Goal: Task Accomplishment & Management: Manage account settings

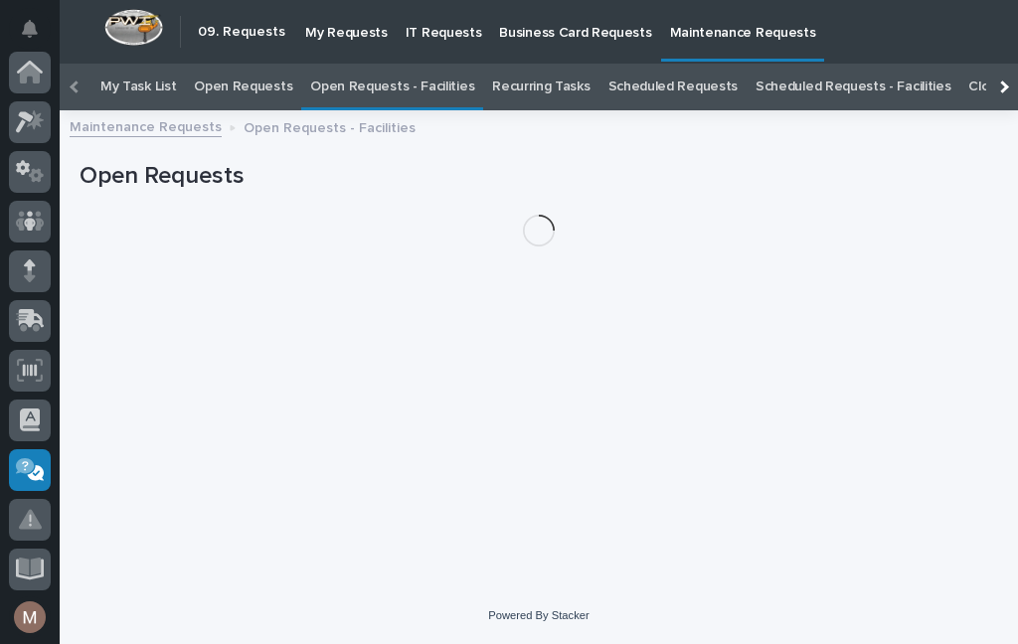
scroll to position [64, 0]
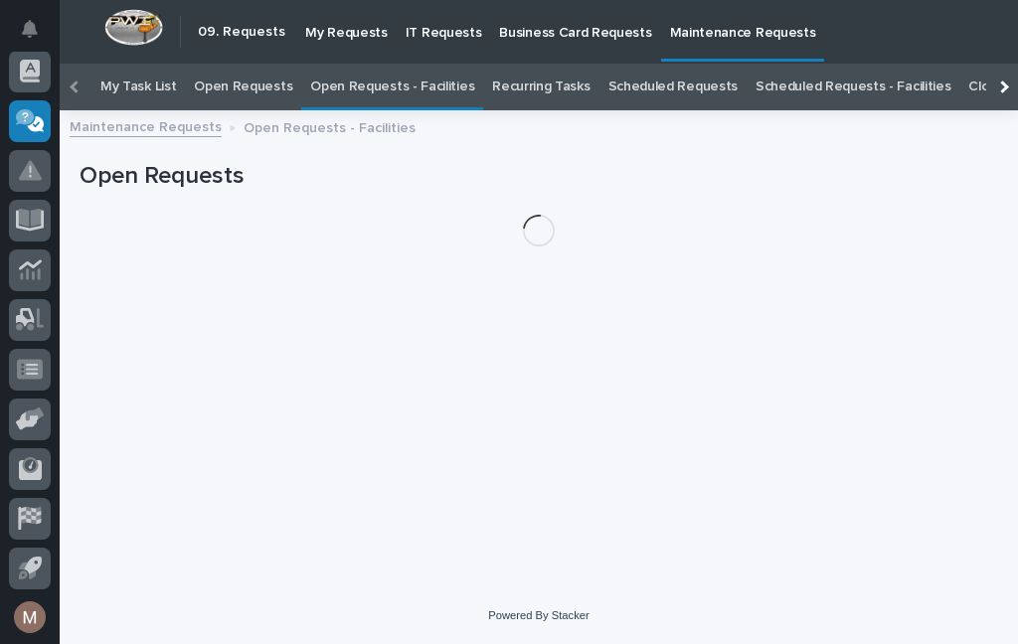
scroll to position [64, 0]
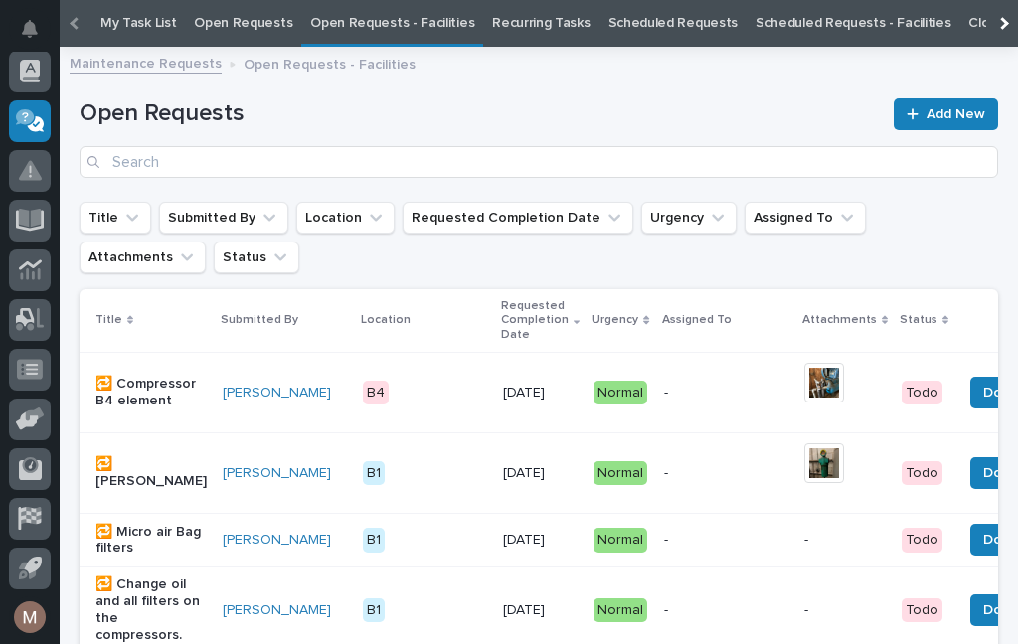
click at [326, 62] on p "Open Requests - Facilities" at bounding box center [330, 63] width 172 height 22
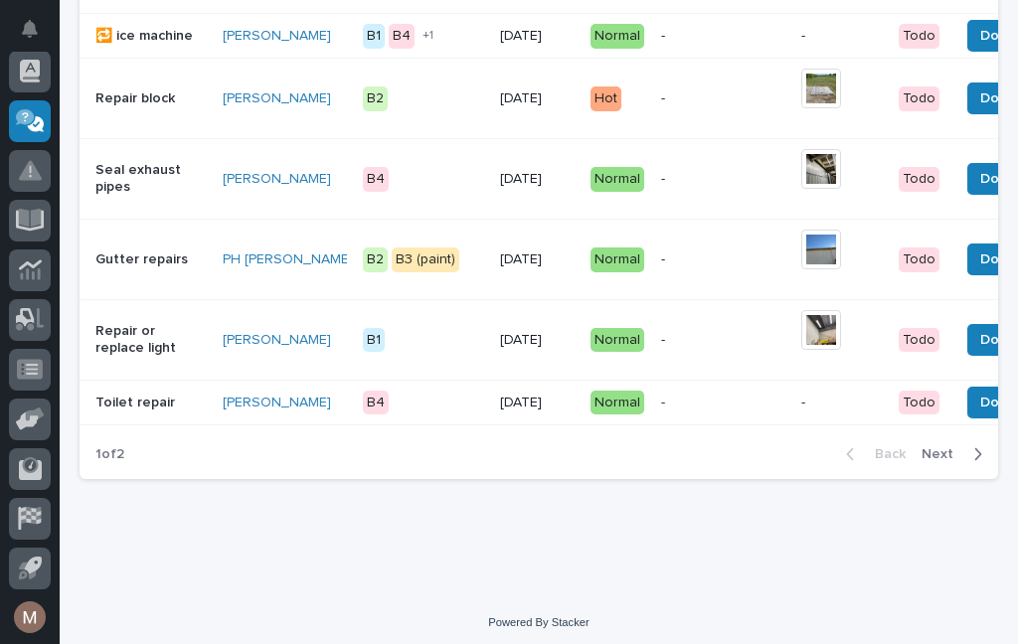
scroll to position [2097, 0]
click at [981, 172] on span "Done" at bounding box center [999, 180] width 36 height 24
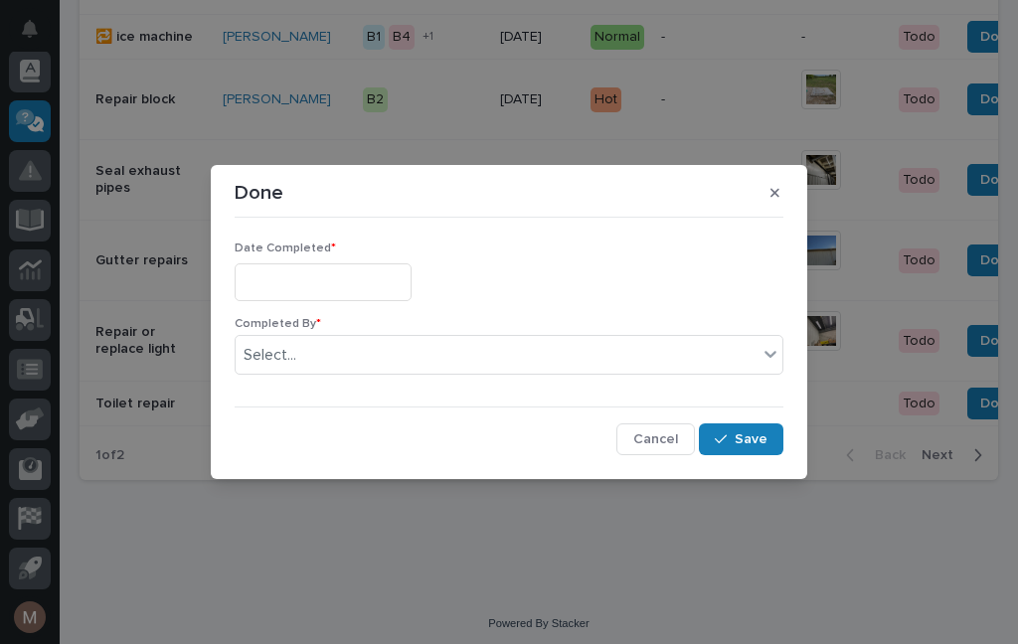
click at [316, 274] on input "text" at bounding box center [323, 282] width 177 height 37
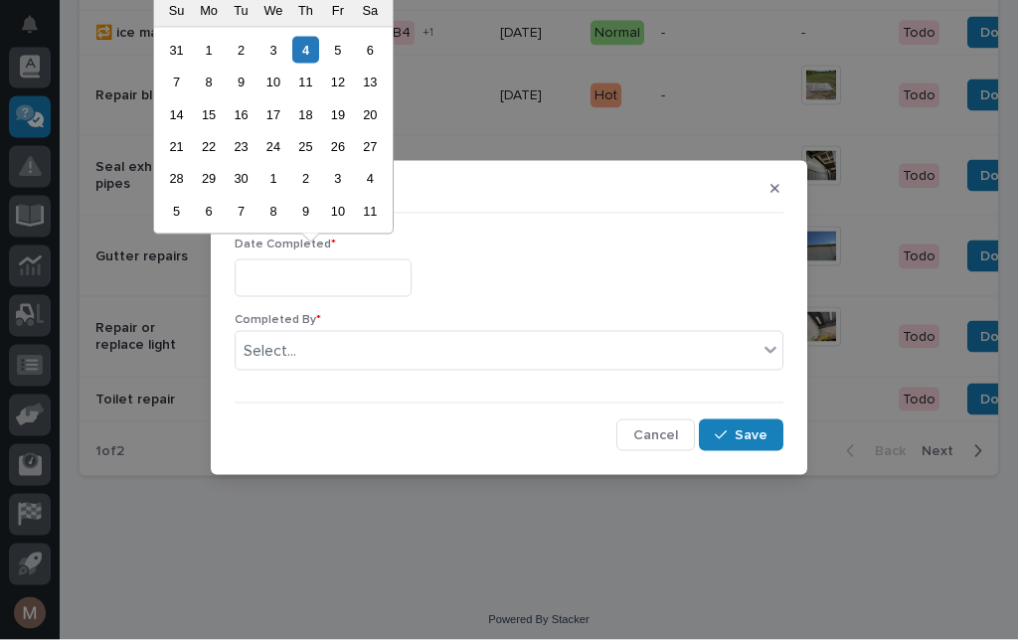
click at [315, 50] on div "4" at bounding box center [305, 54] width 27 height 27
type input "**********"
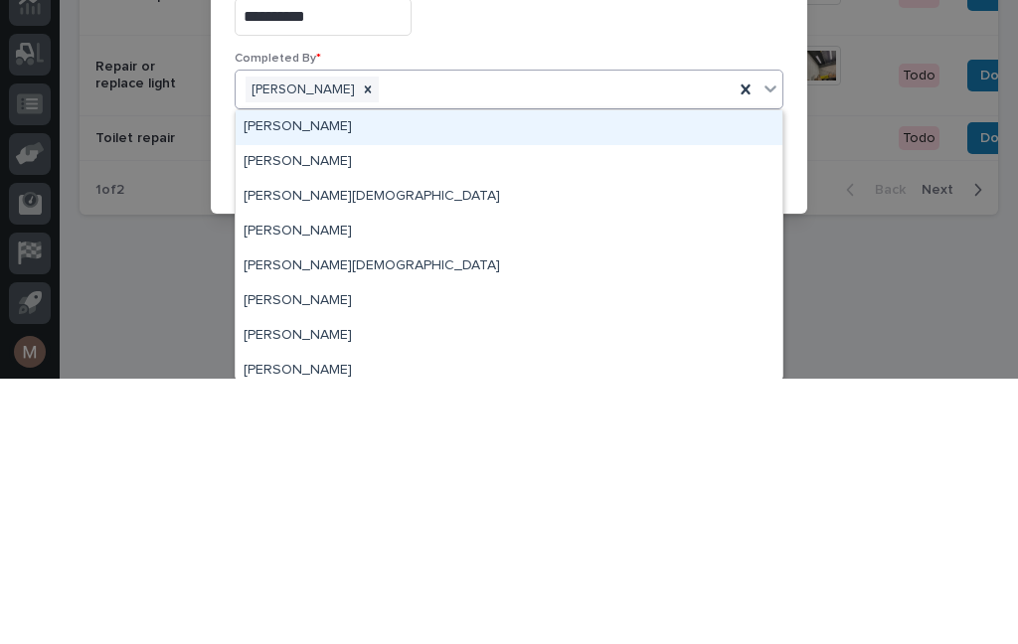
scroll to position [0, 0]
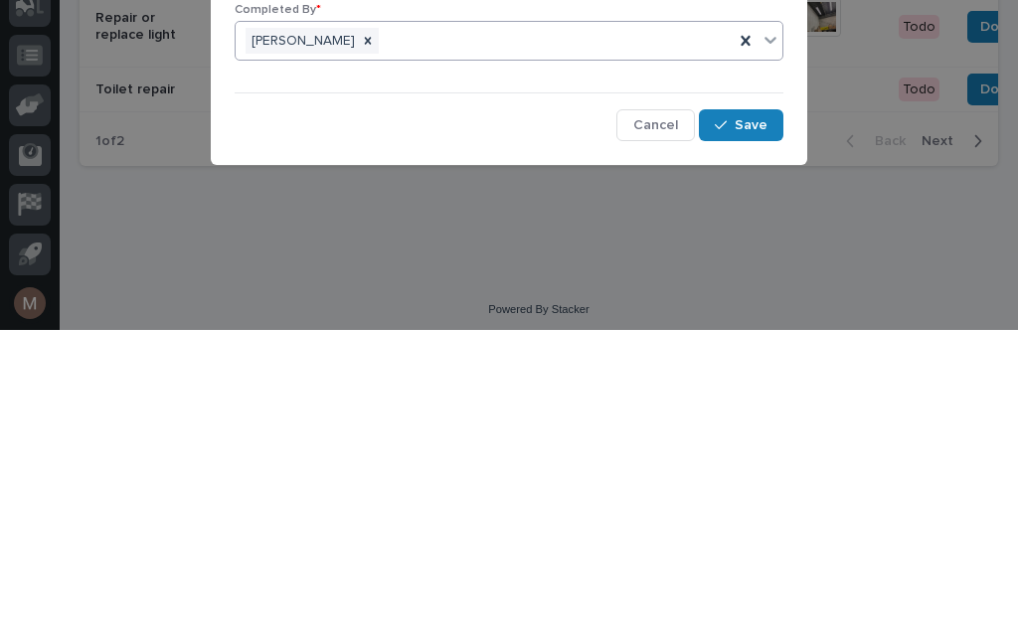
click at [753, 431] on span "Save" at bounding box center [751, 440] width 33 height 18
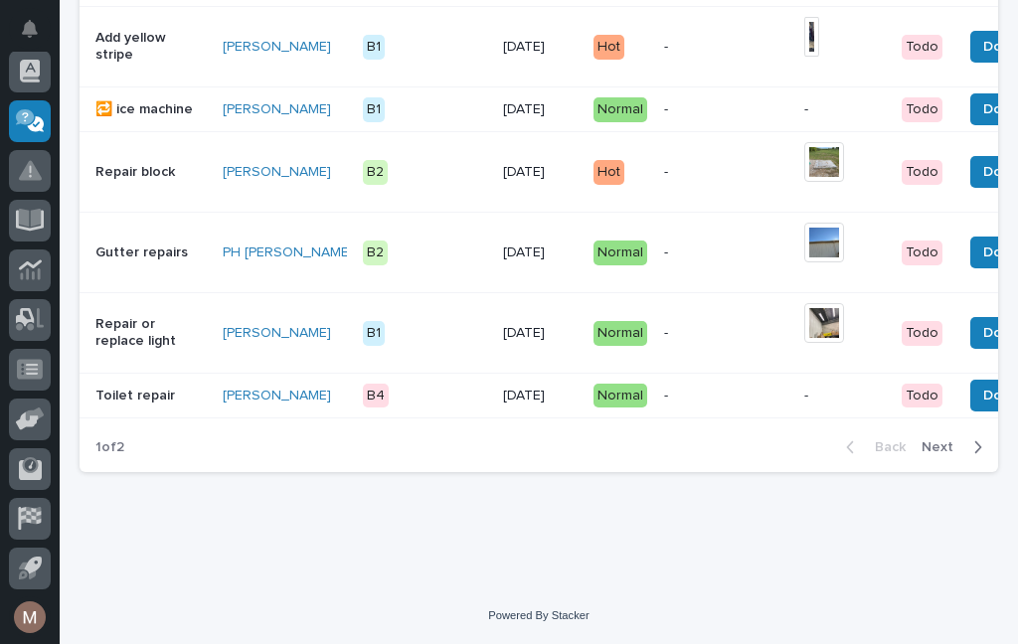
scroll to position [2047, 0]
click at [153, 250] on p "Gutter repairs" at bounding box center [150, 253] width 111 height 17
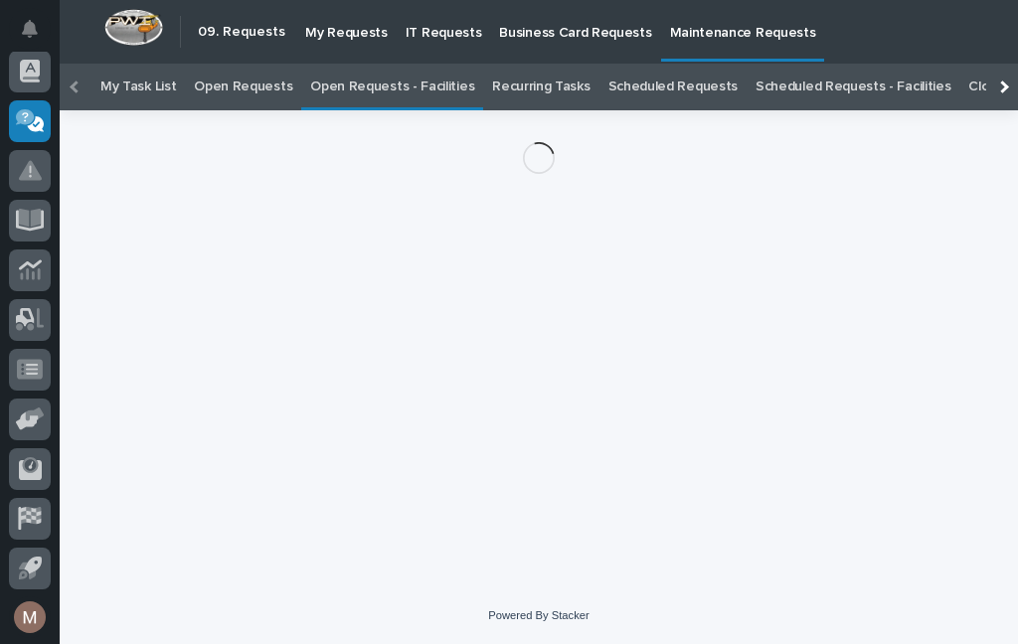
scroll to position [64, 0]
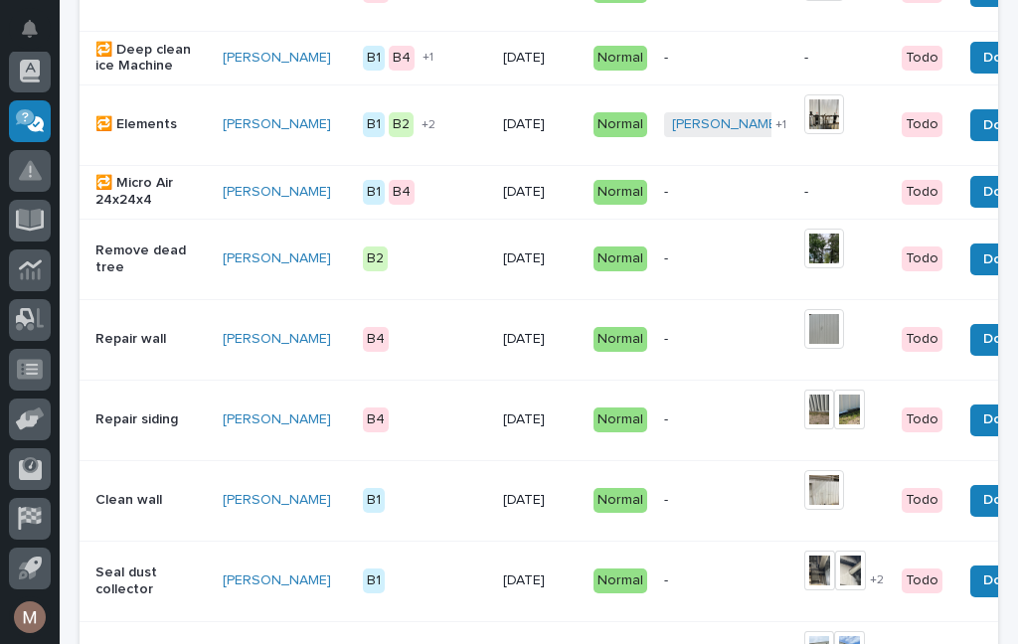
scroll to position [767, 0]
click at [130, 508] on p "Clean wall" at bounding box center [150, 500] width 111 height 17
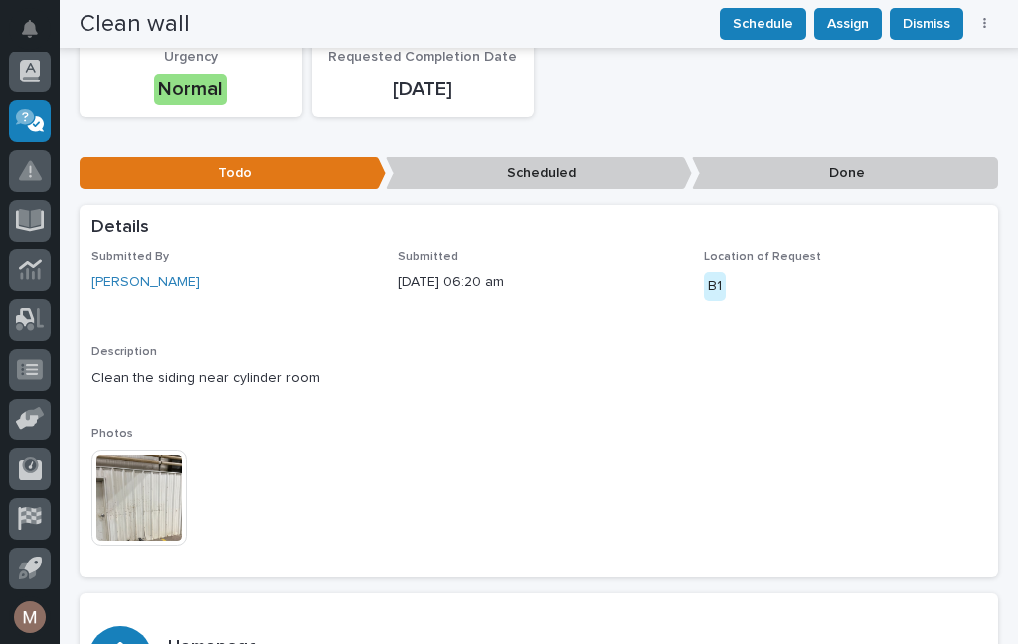
scroll to position [240, 0]
